Goal: Task Accomplishment & Management: Complete application form

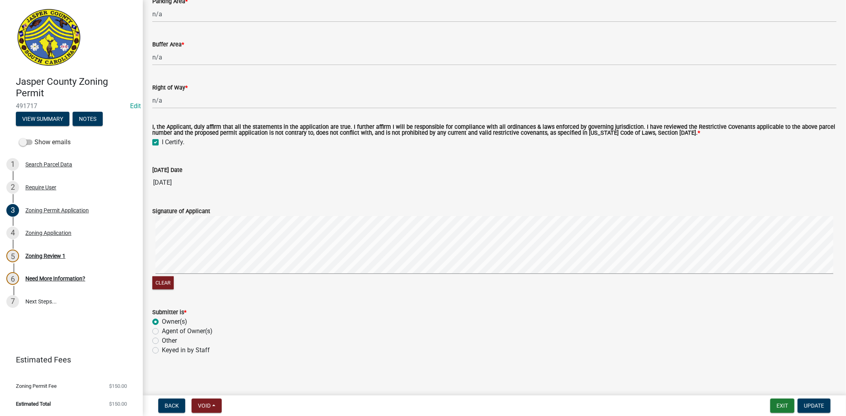
scroll to position [1851, 0]
click at [799, 403] on button "Update" at bounding box center [814, 406] width 33 height 14
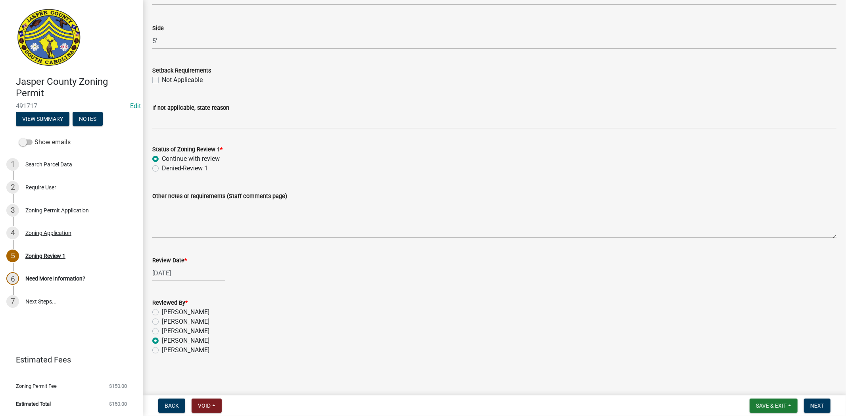
scroll to position [1271, 0]
click at [819, 404] on span "Next" at bounding box center [817, 406] width 14 height 6
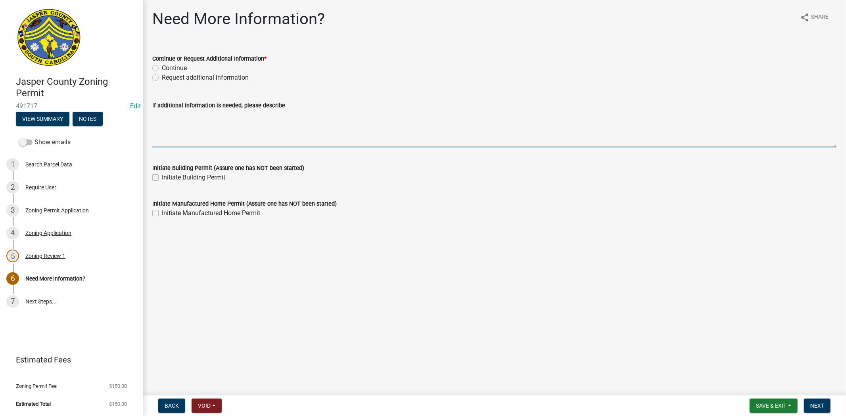
click at [159, 146] on textarea "If additional information is needed, please describe" at bounding box center [494, 128] width 684 height 37
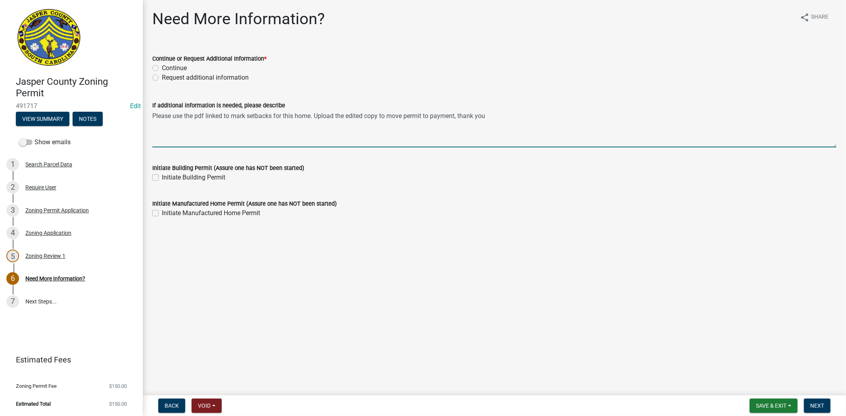
click at [314, 117] on textarea "Please use the pdf linked to mark setbacks for this home. Upload the edited cop…" at bounding box center [494, 128] width 684 height 37
click at [378, 127] on textarea "Please use the pdf linked to mark setbacks for this home. Upload the edited cop…" at bounding box center [494, 128] width 684 height 37
paste textarea "https://acrobat.adobe.com/id/urn:aaid:sc:va6c2:8af8cc88-f033-404d-818c-6a4857e6…"
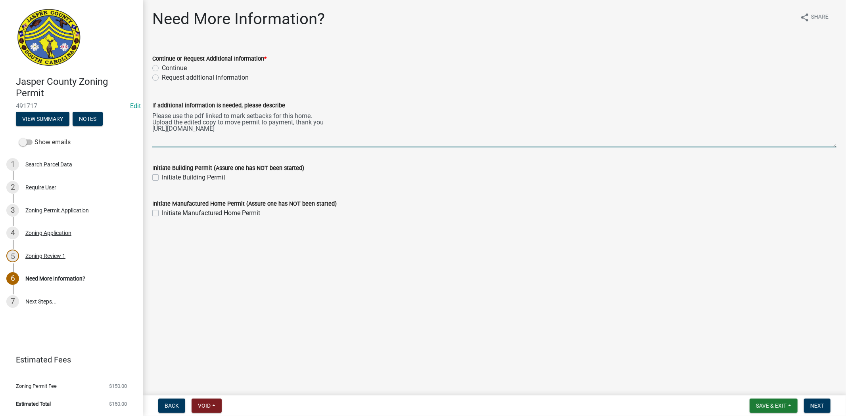
click at [416, 129] on textarea "Please use the pdf linked to mark setbacks for this home. Upload the edited cop…" at bounding box center [494, 128] width 684 height 37
click at [224, 114] on textarea "Please use the pdf linked to mark setbacks for this home. Upload the edited cop…" at bounding box center [494, 128] width 684 height 37
drag, startPoint x: 412, startPoint y: 127, endPoint x: 147, endPoint y: 113, distance: 265.3
click at [147, 113] on div "If additional information is needed, please describe Please use the pdf link to…" at bounding box center [494, 119] width 696 height 58
type textarea "Please use the pdf link to mark setbacks for this home. Upload the edited copy …"
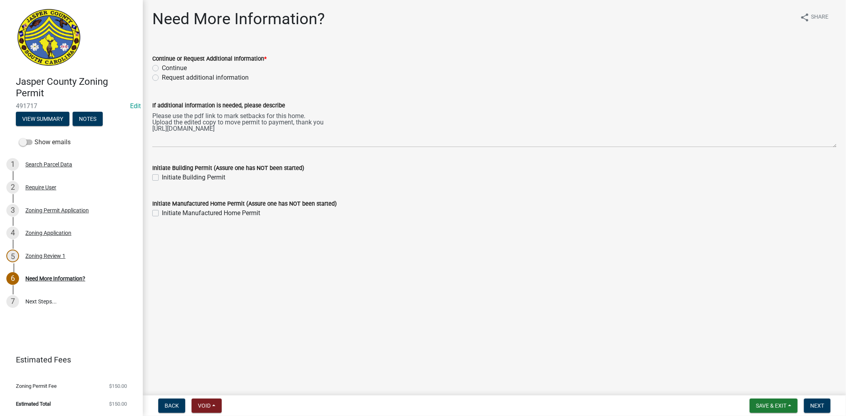
click at [162, 80] on label "Request additional information" at bounding box center [205, 78] width 87 height 10
click at [162, 78] on input "Request additional information" at bounding box center [164, 75] width 5 height 5
radio input "true"
click at [819, 401] on button "Next" at bounding box center [817, 406] width 27 height 14
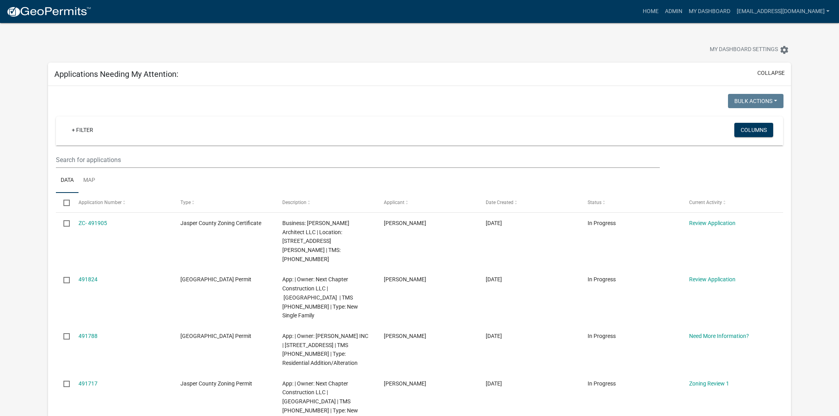
scroll to position [176, 0]
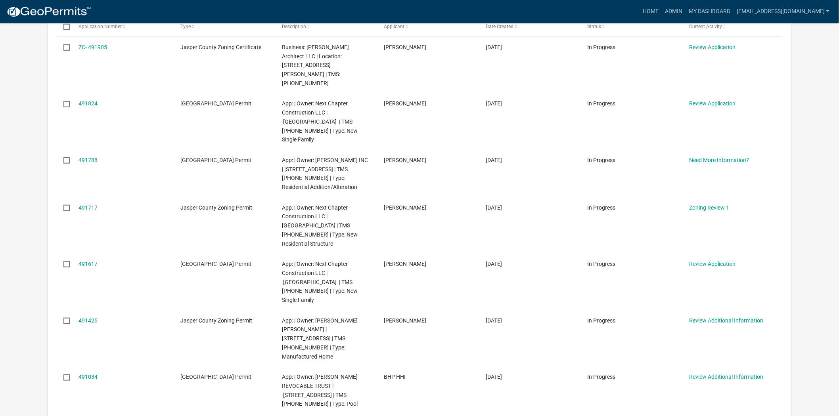
drag, startPoint x: 96, startPoint y: 48, endPoint x: 14, endPoint y: 137, distance: 121.5
click at [14, 137] on app-user-applications "more_horiz Home Admin My Dashboard soviedo@jaspercountysc.gov Admin Account Log…" at bounding box center [419, 340] width 839 height 987
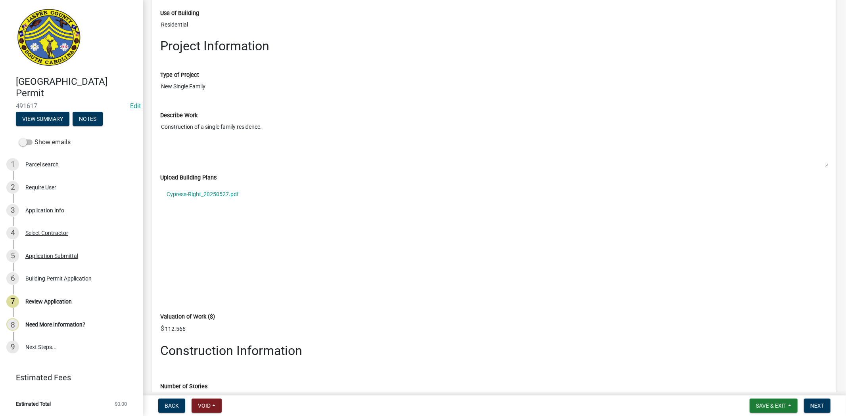
scroll to position [1145, 0]
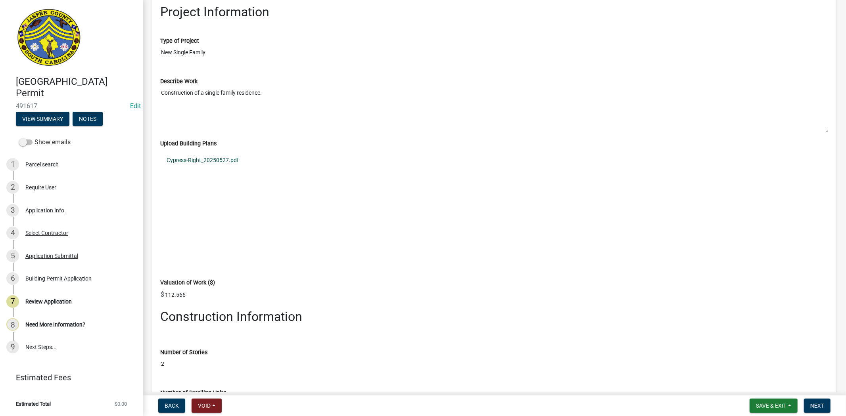
click at [227, 160] on link "Cypress-Right_20250527.pdf" at bounding box center [494, 160] width 668 height 18
click at [225, 161] on link "Cypress-Right_20250527.pdf" at bounding box center [494, 160] width 668 height 18
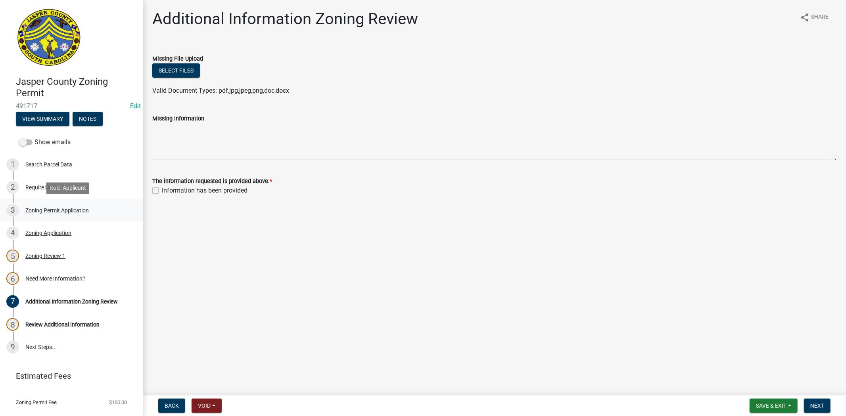
click at [77, 214] on div "3 Zoning Permit Application" at bounding box center [68, 210] width 124 height 13
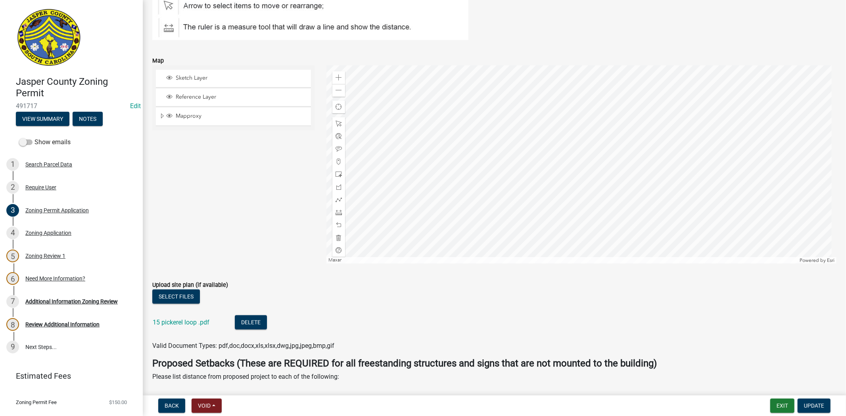
scroll to position [1278, 0]
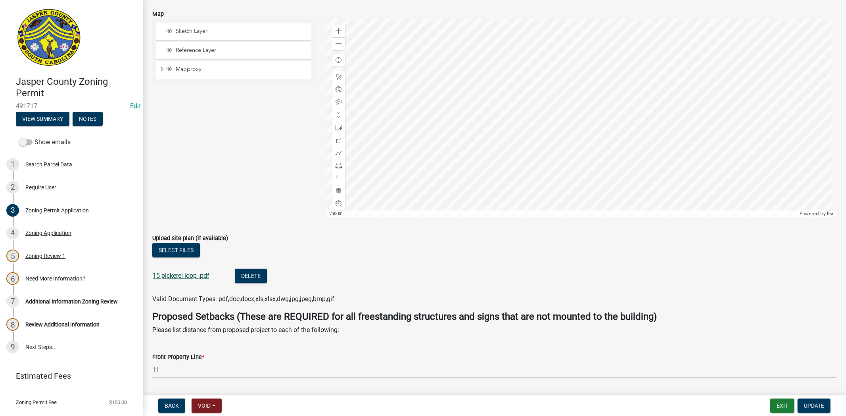
click at [200, 274] on link "15 pickerel loop .pdf" at bounding box center [181, 276] width 57 height 8
click at [66, 302] on div "Additional Information Zoning Review" at bounding box center [71, 302] width 92 height 6
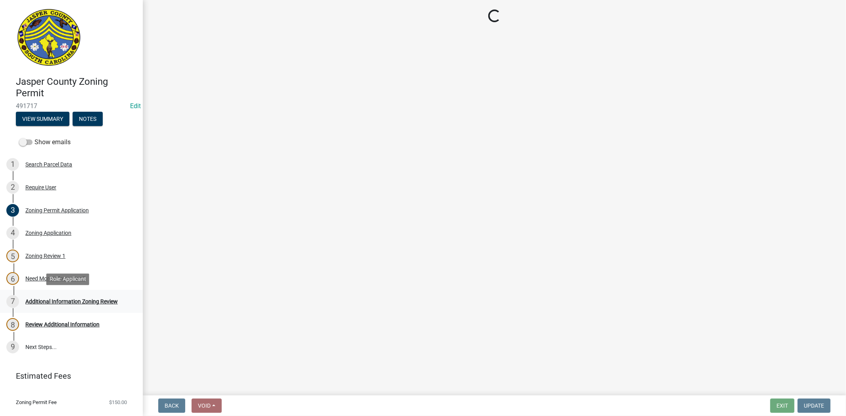
scroll to position [0, 0]
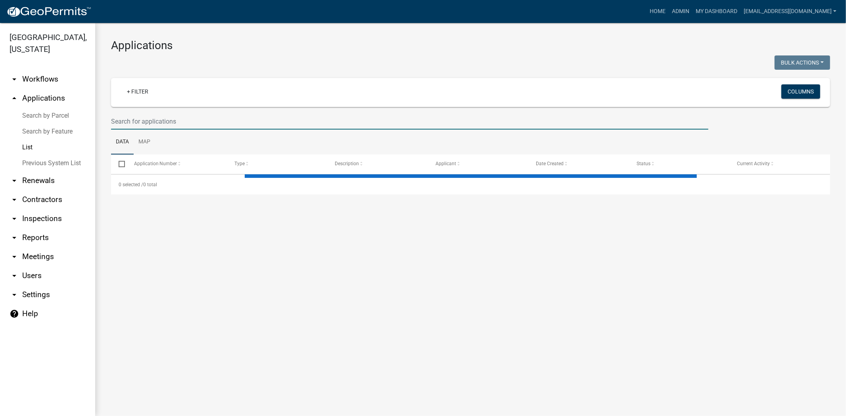
click at [264, 123] on input "text" at bounding box center [409, 121] width 597 height 16
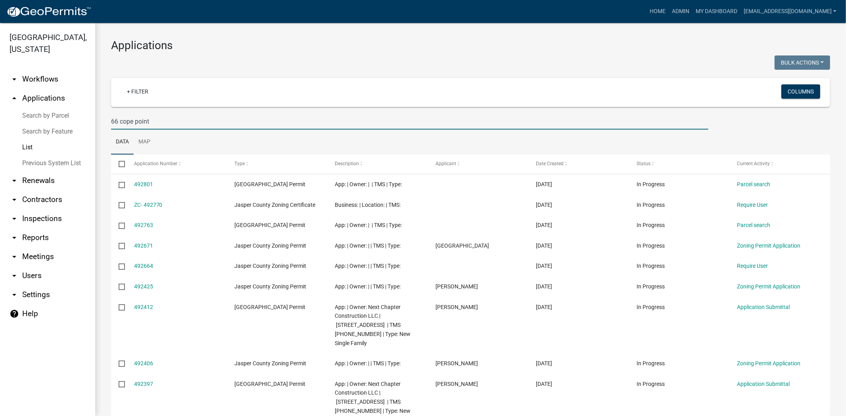
type input "66 cope point"
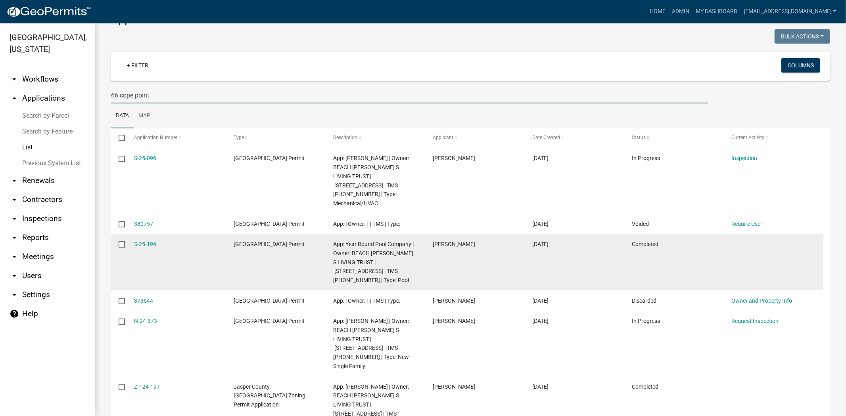
scroll to position [44, 0]
